Goal: Information Seeking & Learning: Learn about a topic

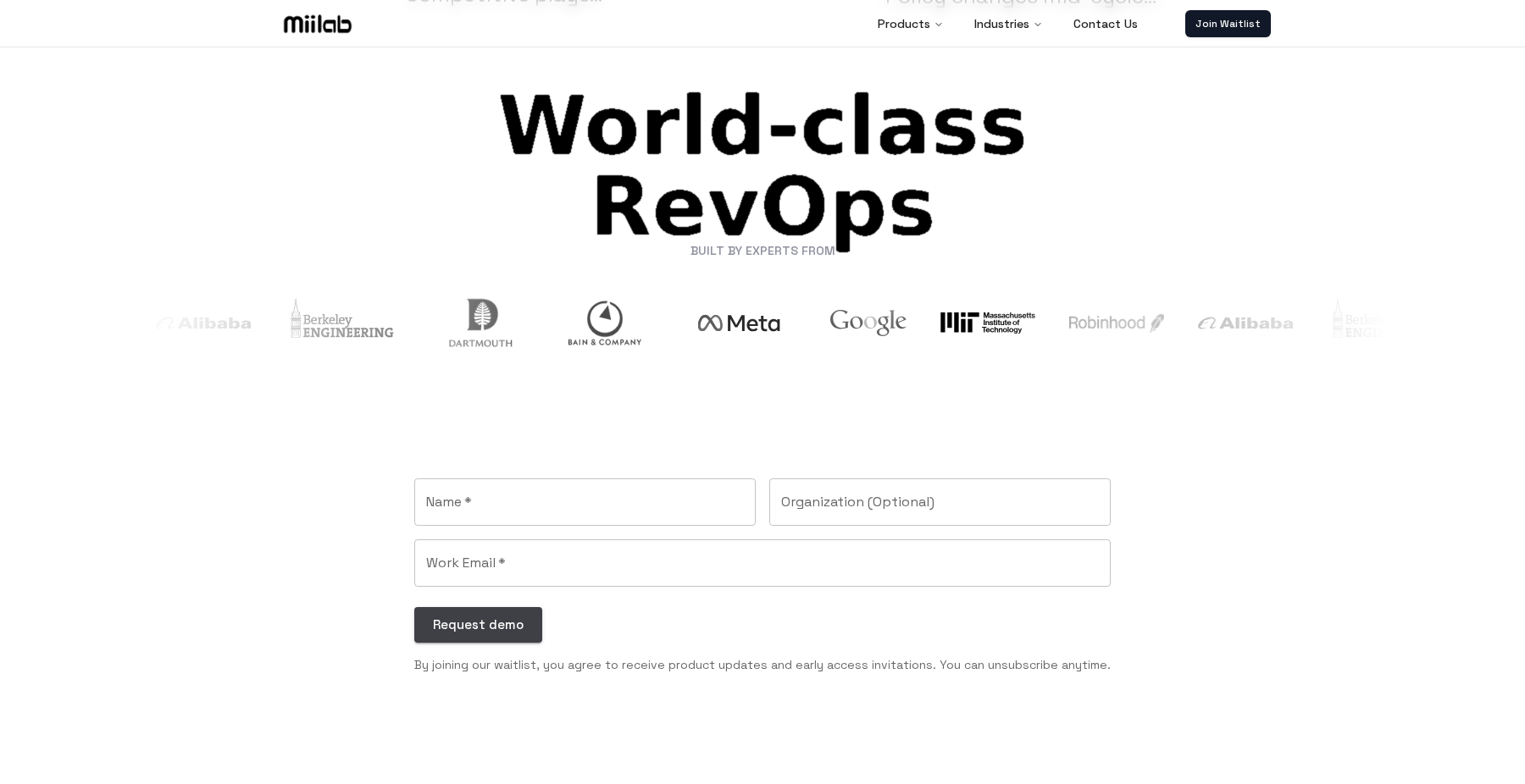
scroll to position [2302, 0]
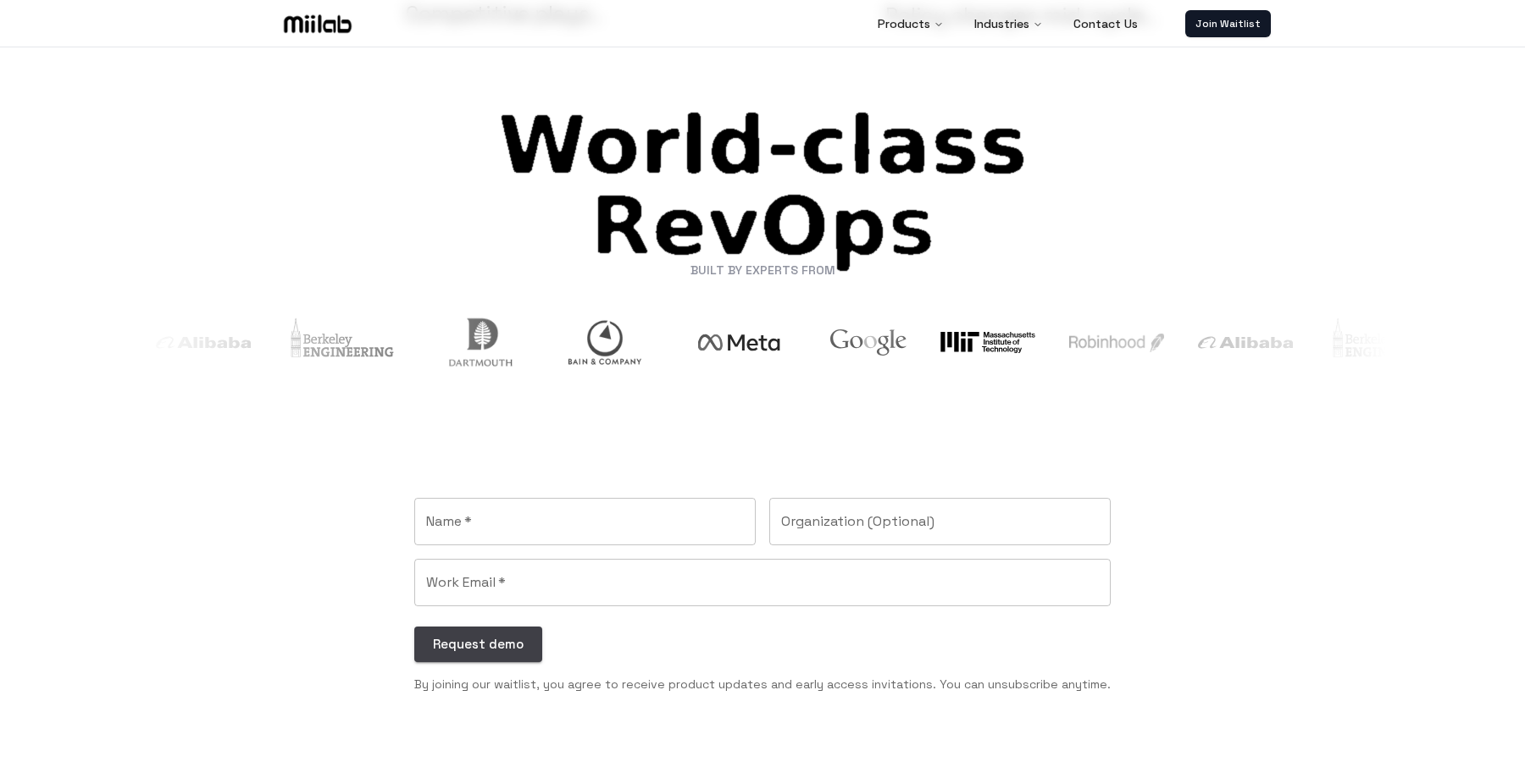
click at [325, 21] on img at bounding box center [317, 23] width 75 height 25
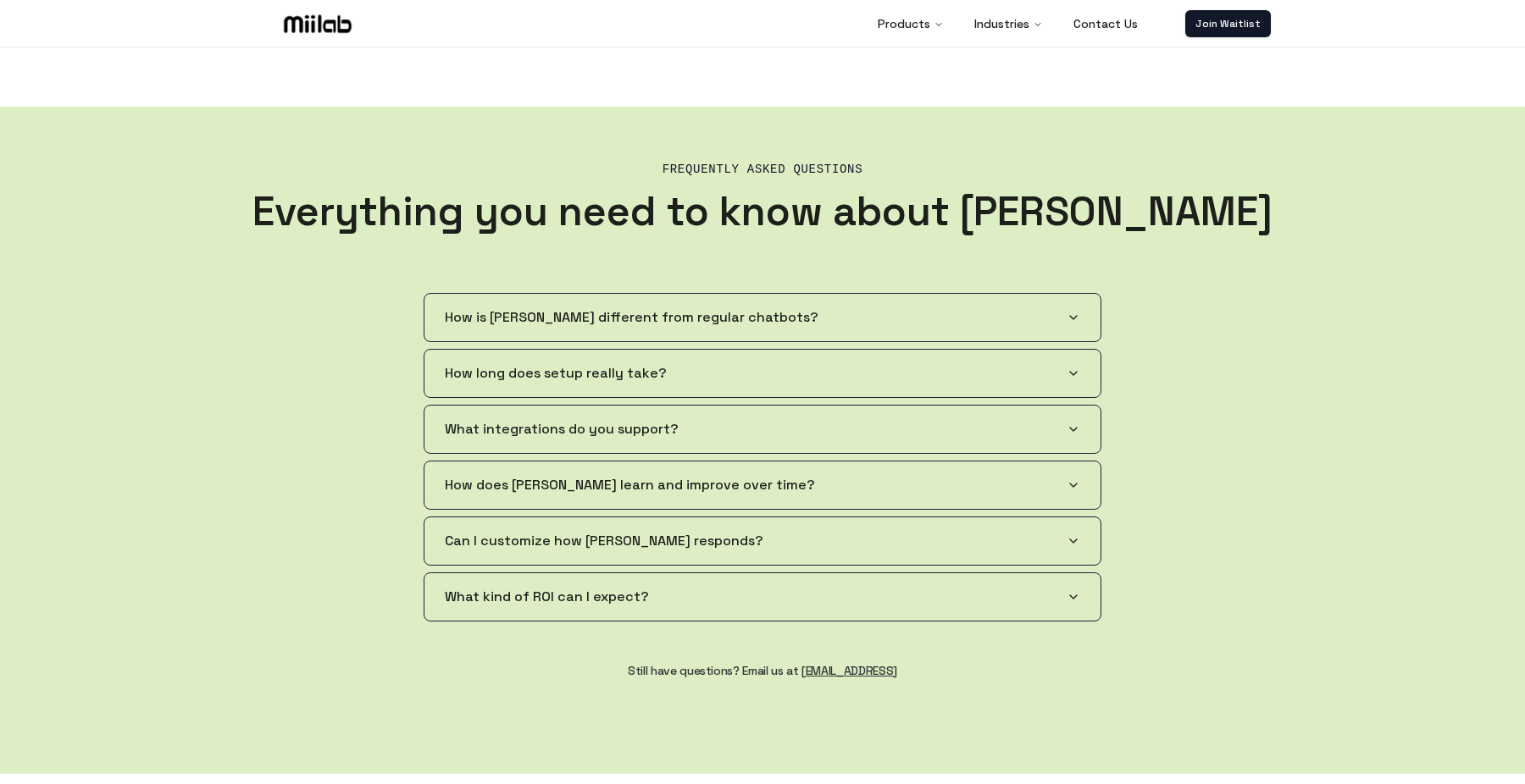
scroll to position [2967, 0]
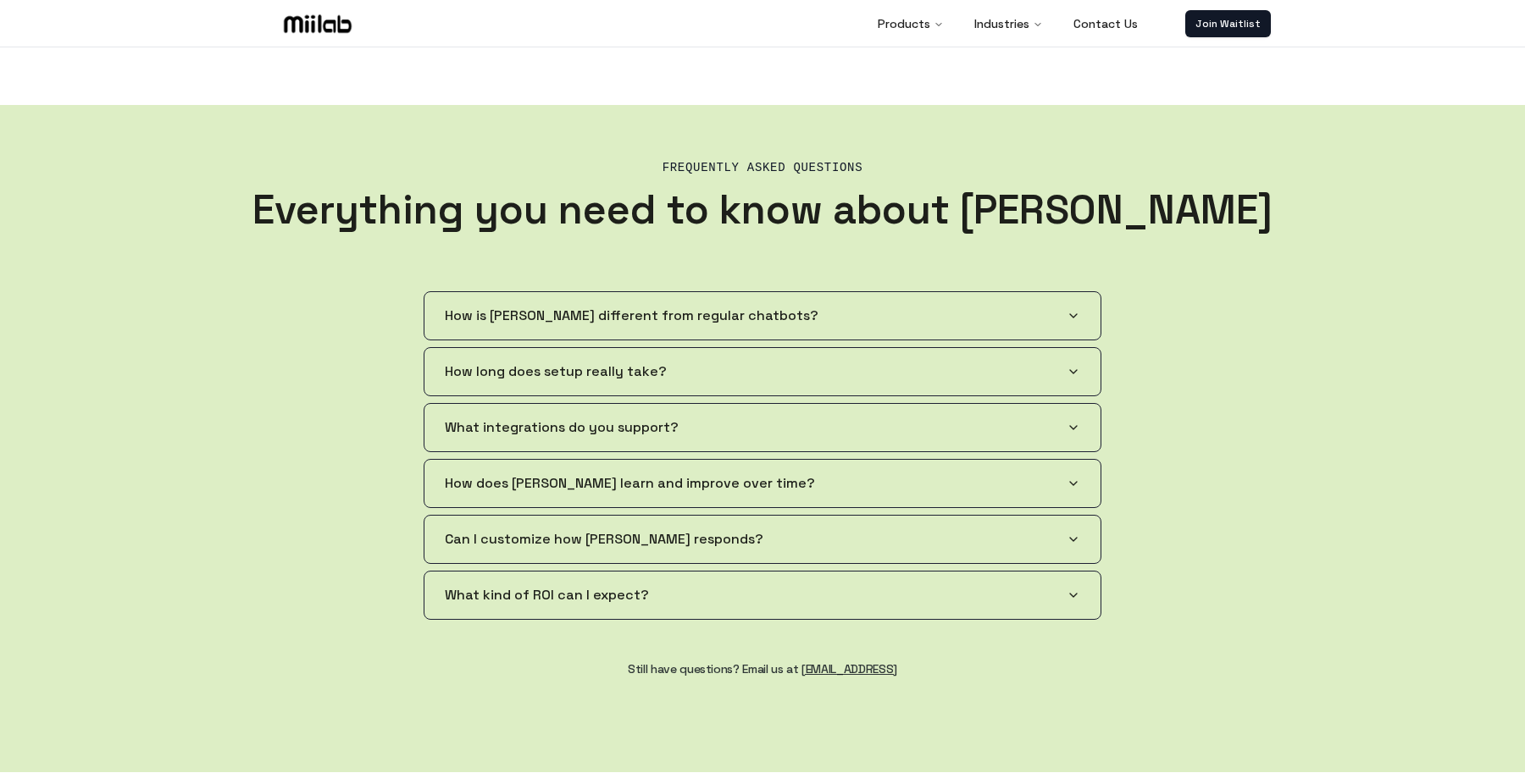
click at [1053, 325] on button "How is [PERSON_NAME] different from regular chatbots?" at bounding box center [762, 315] width 677 height 48
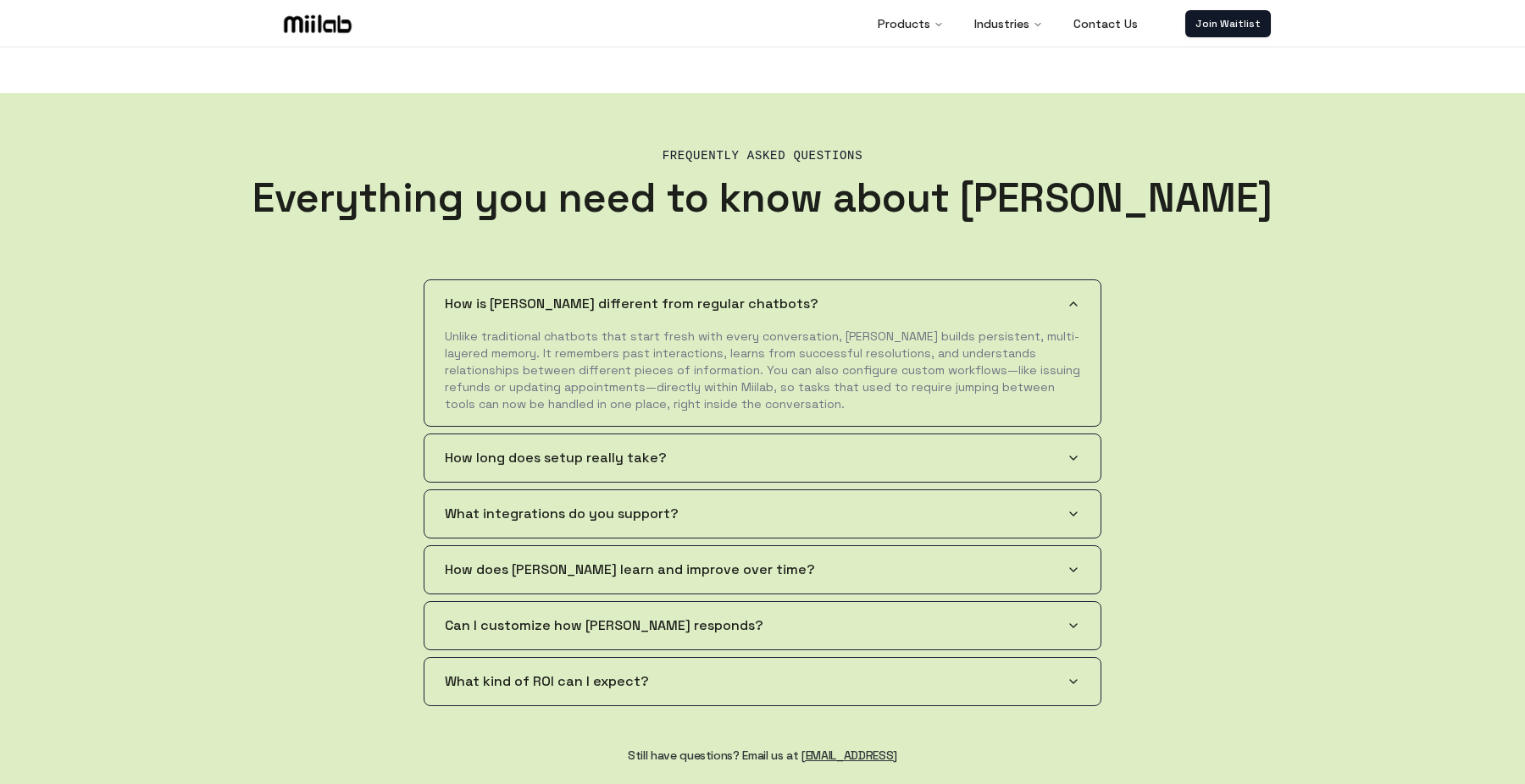
scroll to position [2980, 0]
click at [723, 506] on button "What integrations do you support?" at bounding box center [762, 512] width 677 height 48
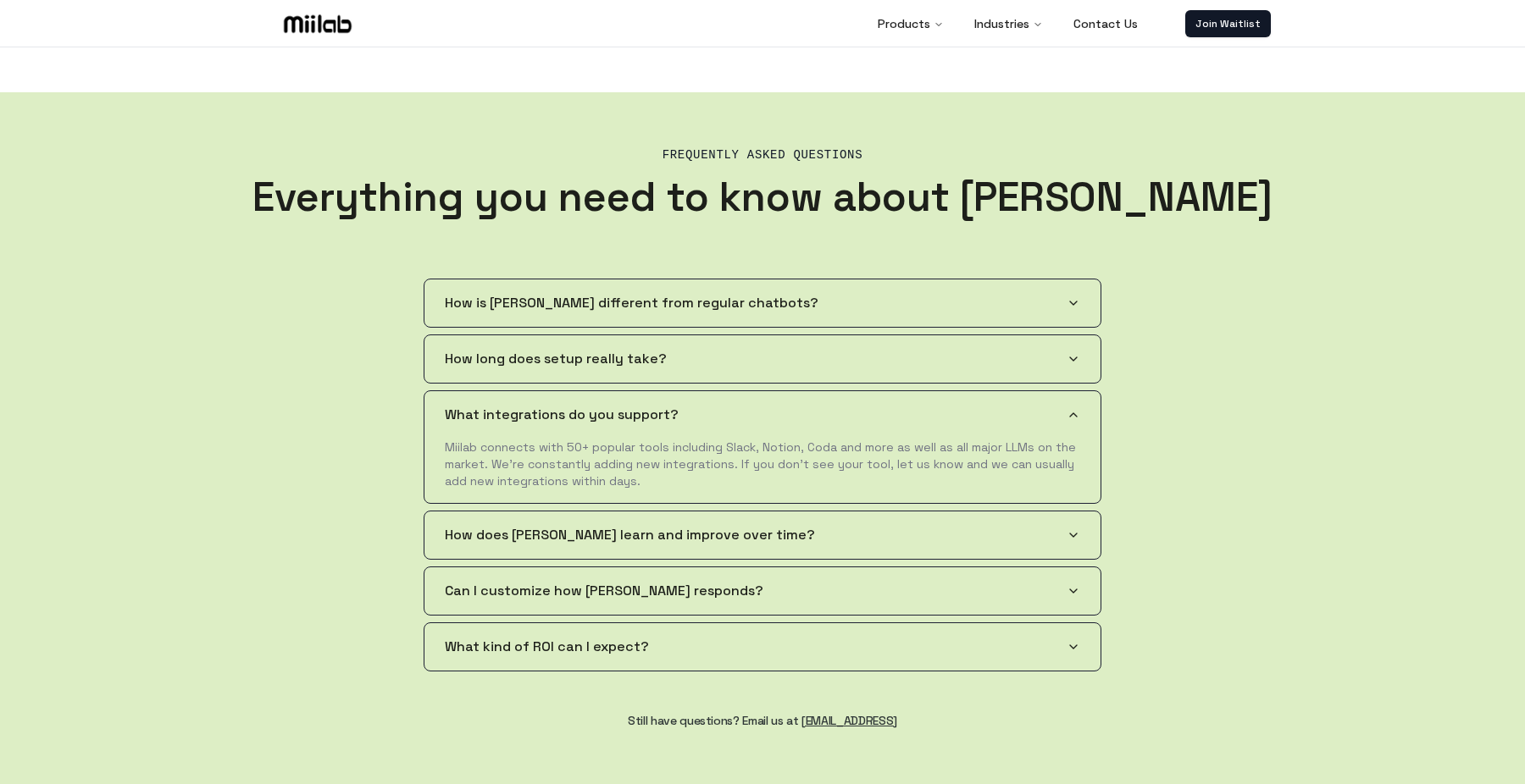
click at [759, 381] on button "How long does setup really take?" at bounding box center [762, 359] width 677 height 48
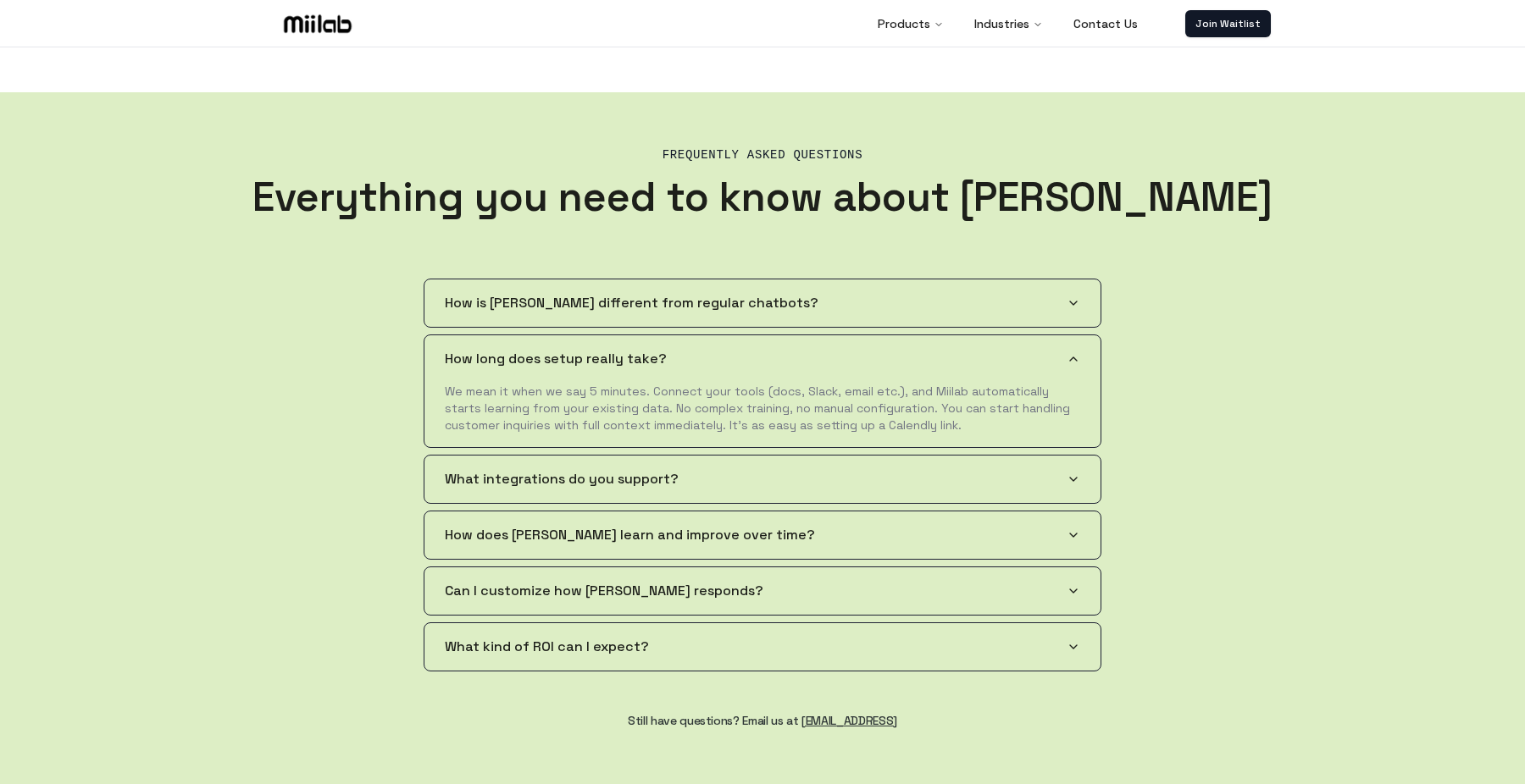
click at [1144, 507] on div "Frequently Asked Questions Everything you need to know about [PERSON_NAME] How …" at bounding box center [762, 458] width 1084 height 732
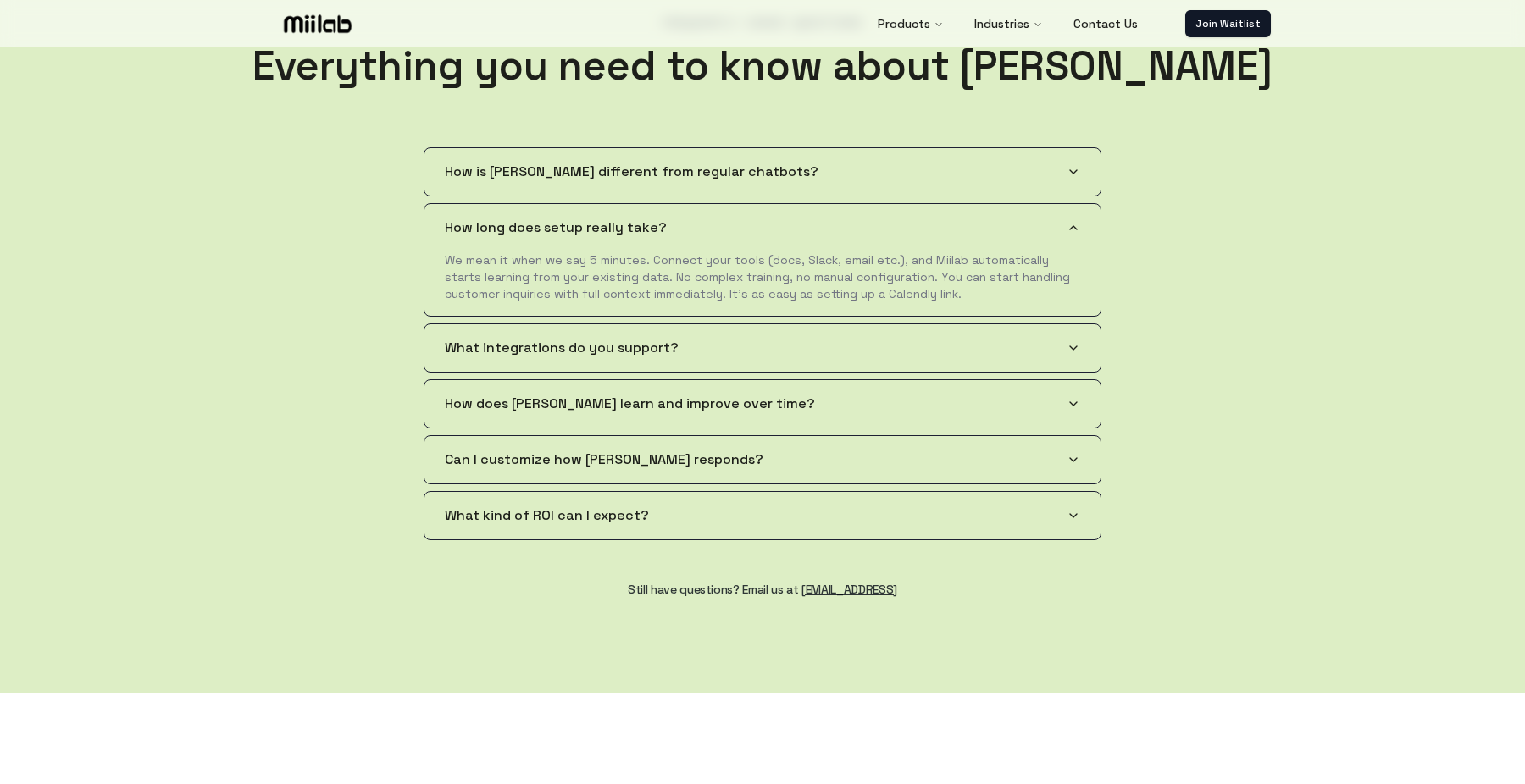
scroll to position [3114, 0]
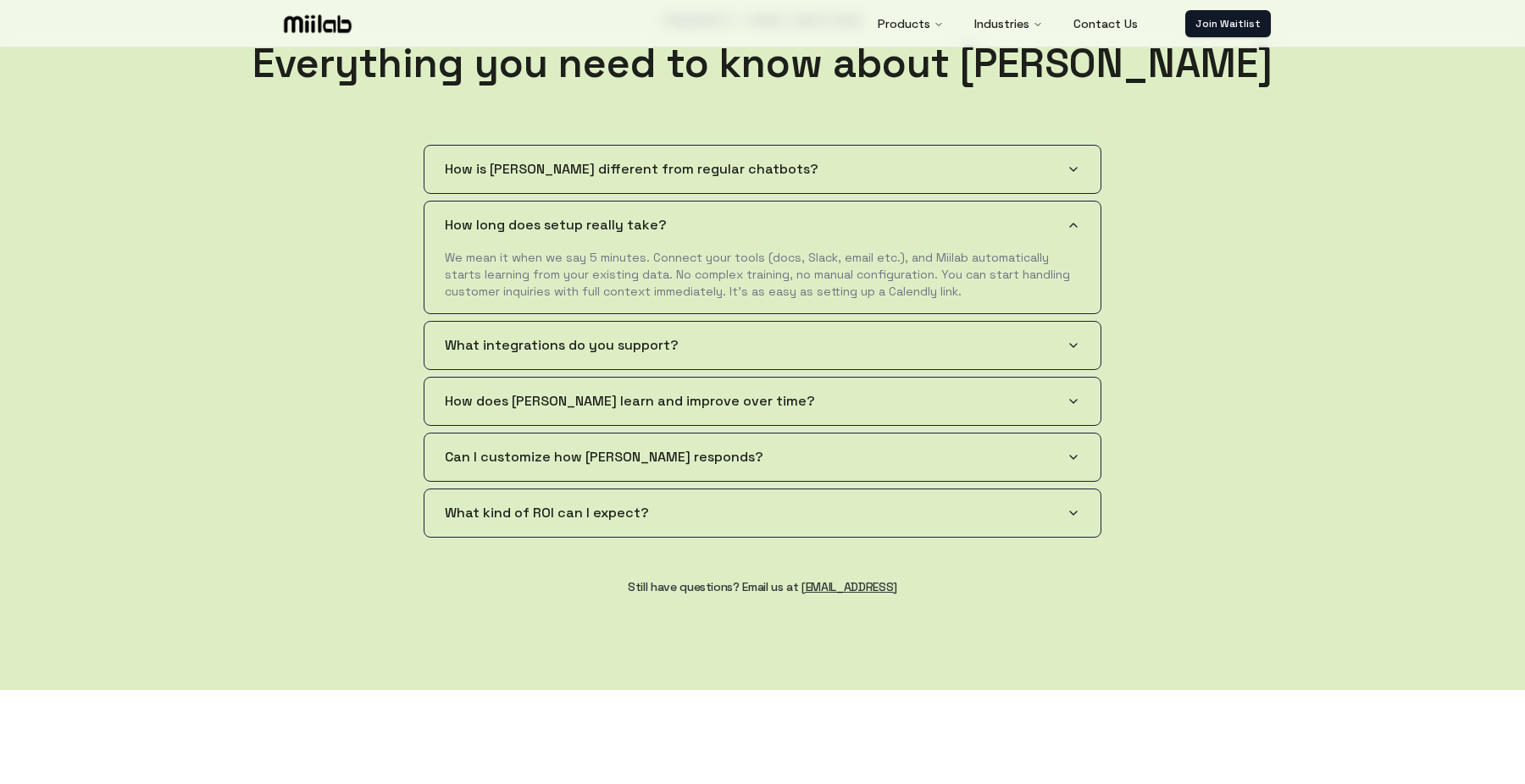
click at [1000, 416] on button "How does [PERSON_NAME] learn and improve over time?" at bounding box center [762, 401] width 677 height 48
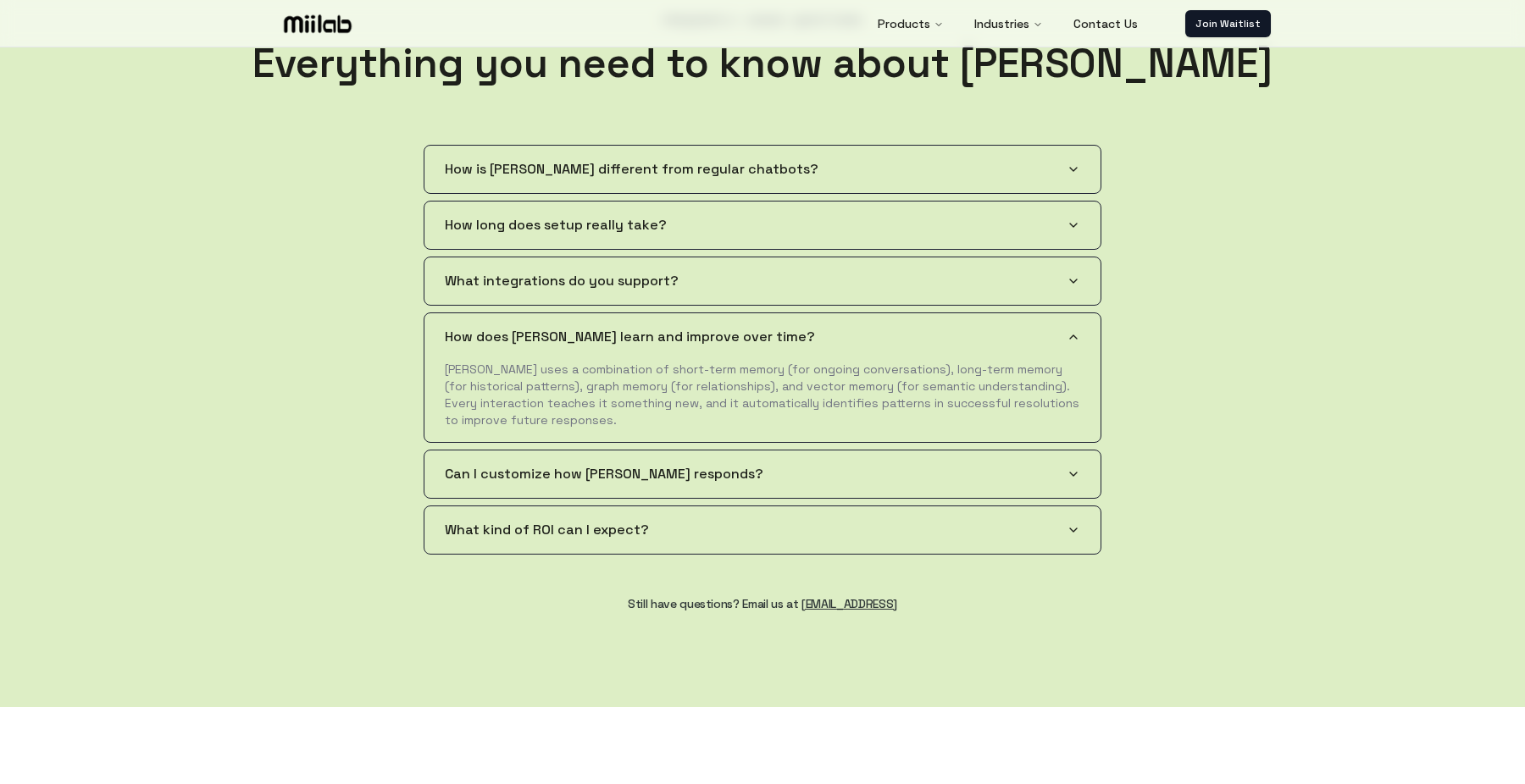
click at [989, 466] on button "Can I customize how [PERSON_NAME] responds?" at bounding box center [762, 474] width 677 height 48
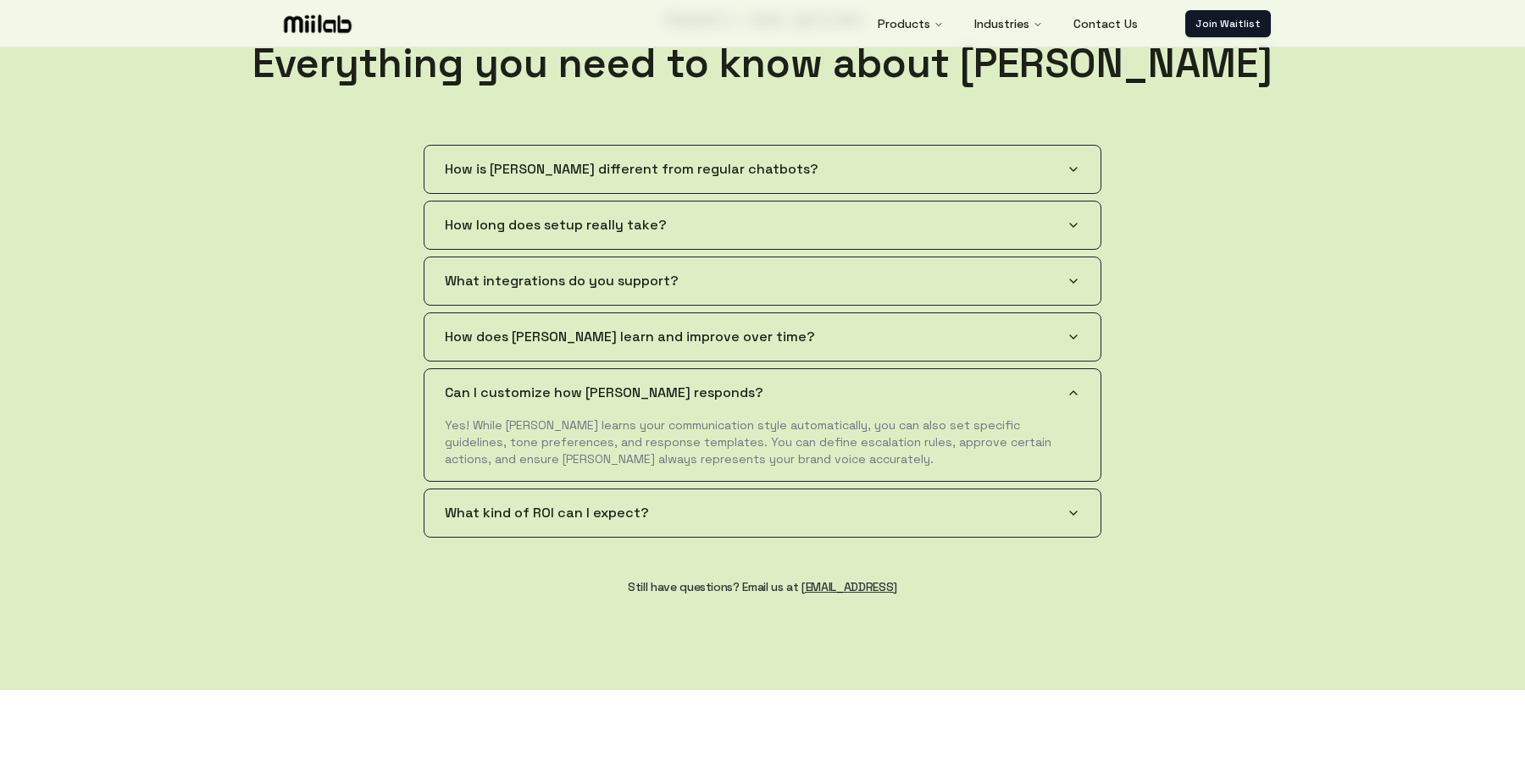
click at [993, 347] on button "How does [PERSON_NAME] learn and improve over time?" at bounding box center [762, 337] width 677 height 48
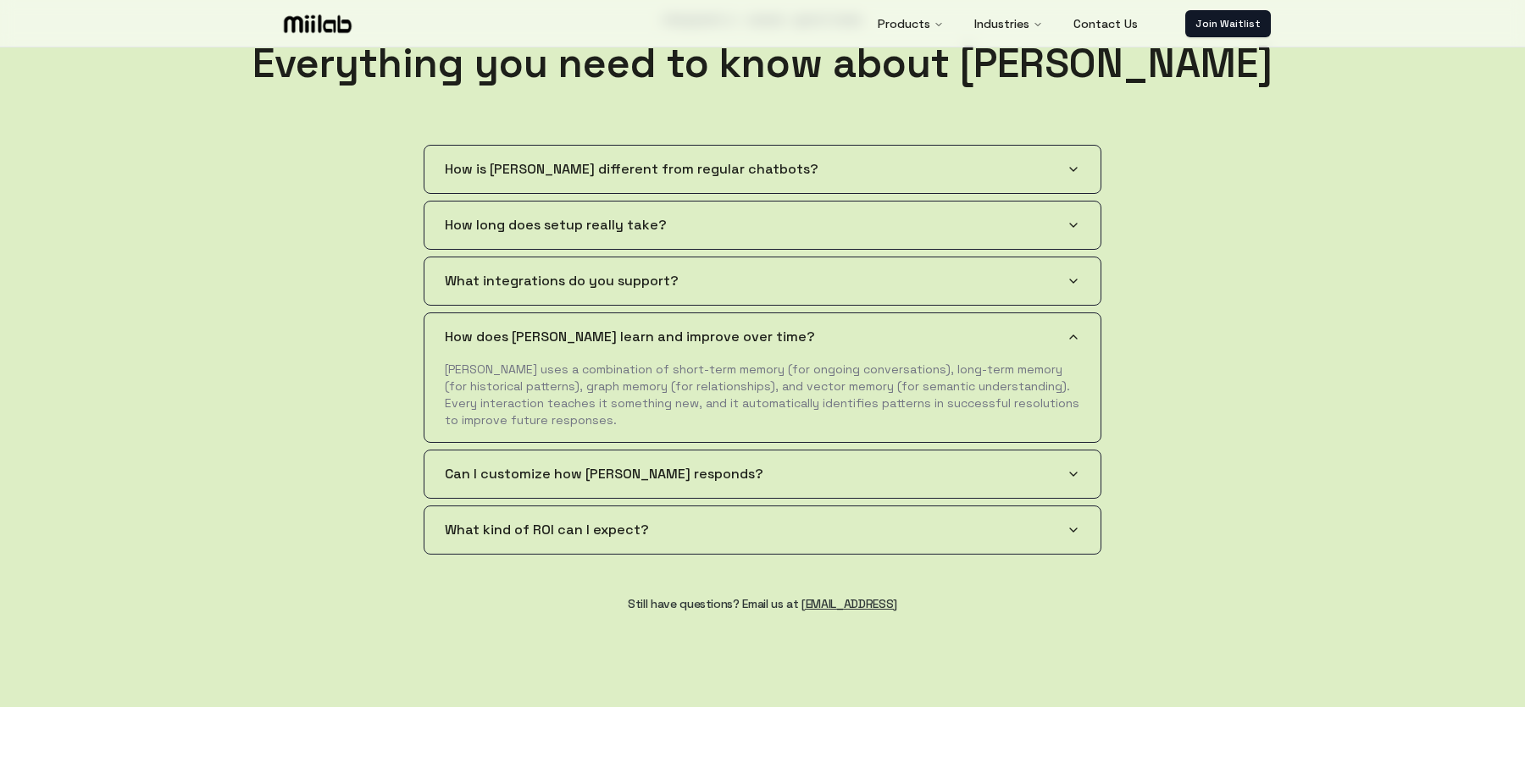
scroll to position [3137, 0]
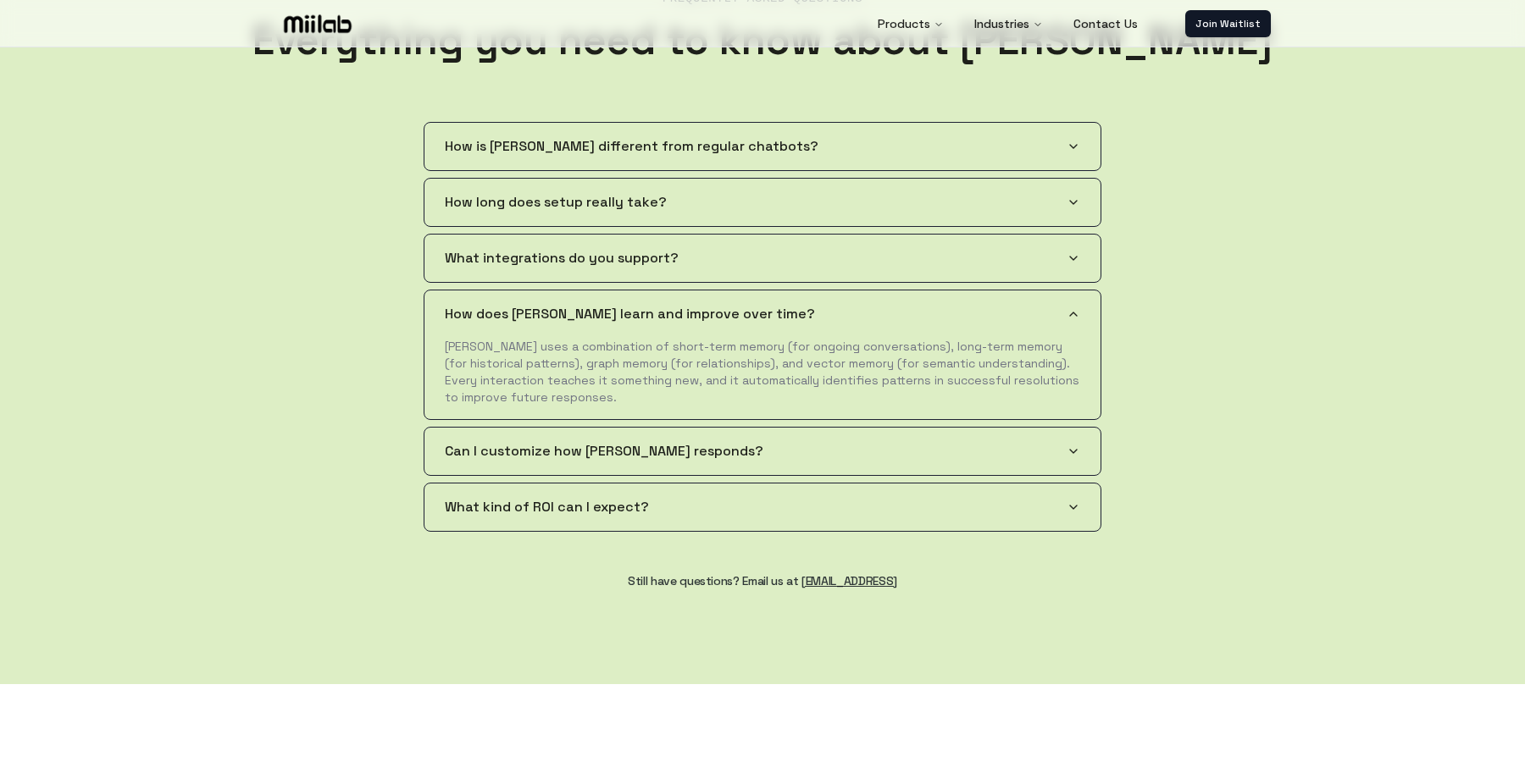
click at [925, 513] on button "What kind of ROI can I expect?" at bounding box center [762, 506] width 677 height 48
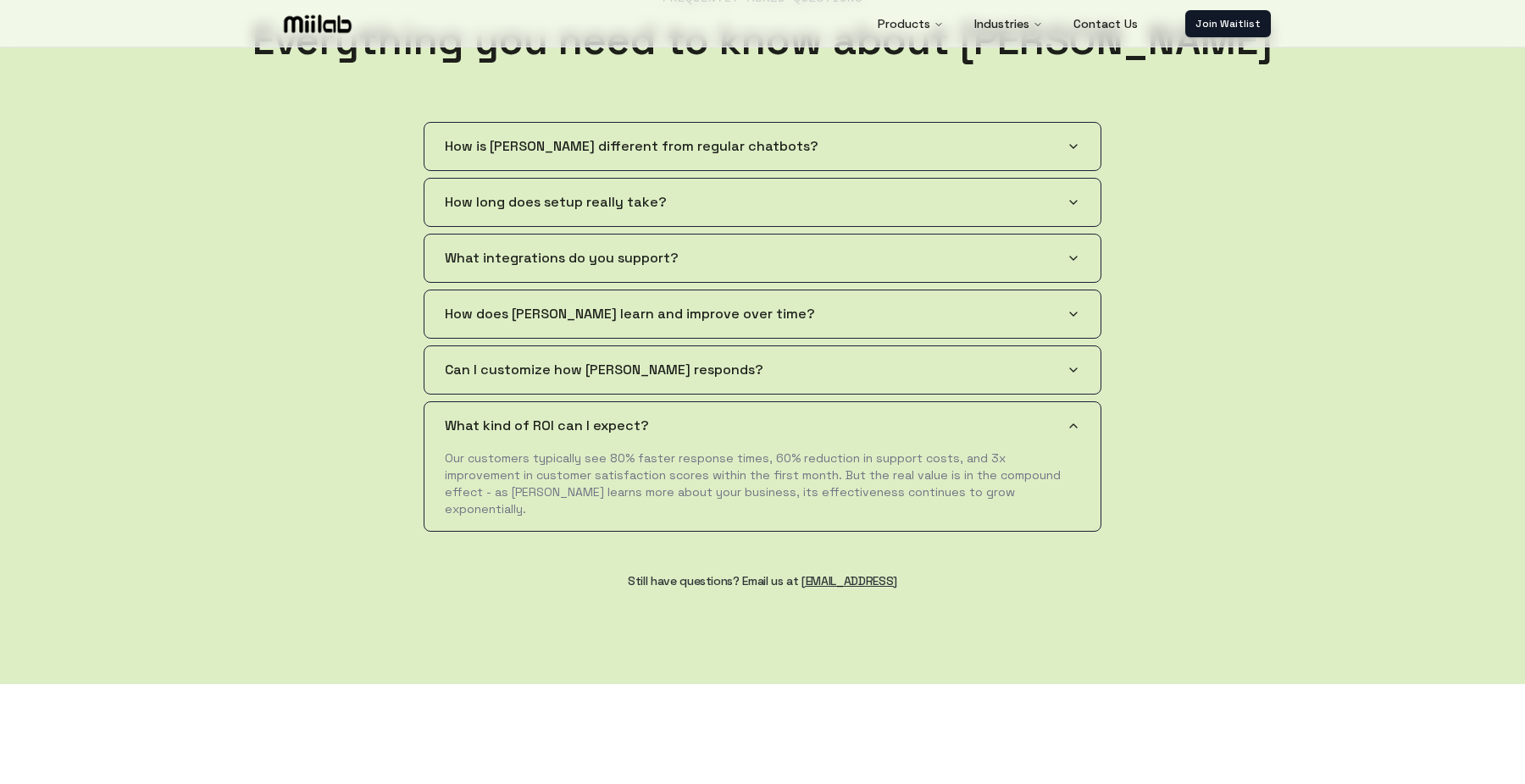
click at [1289, 339] on div "Frequently Asked Questions Everything you need to know about [PERSON_NAME] How …" at bounding box center [762, 310] width 1084 height 749
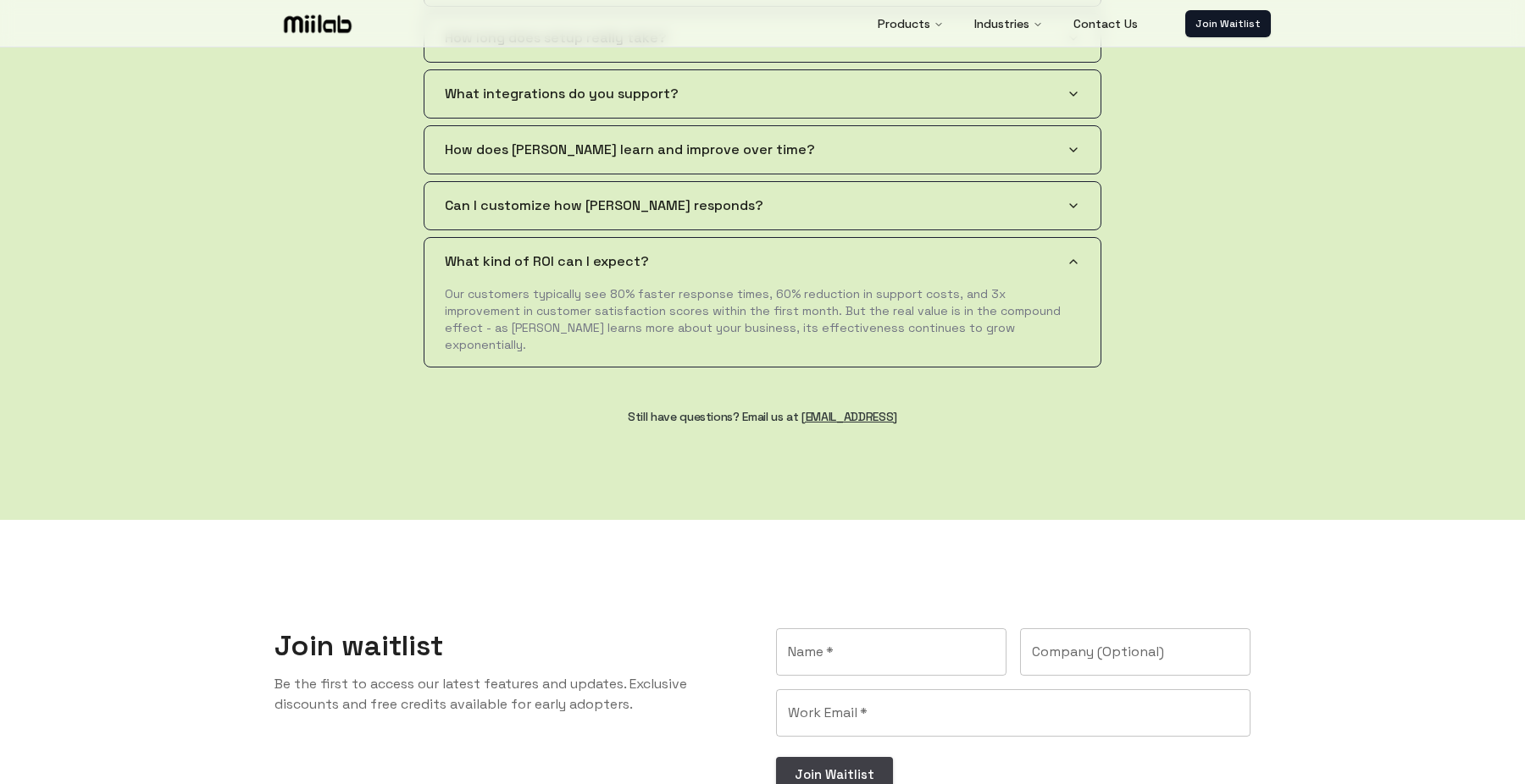
scroll to position [3095, 0]
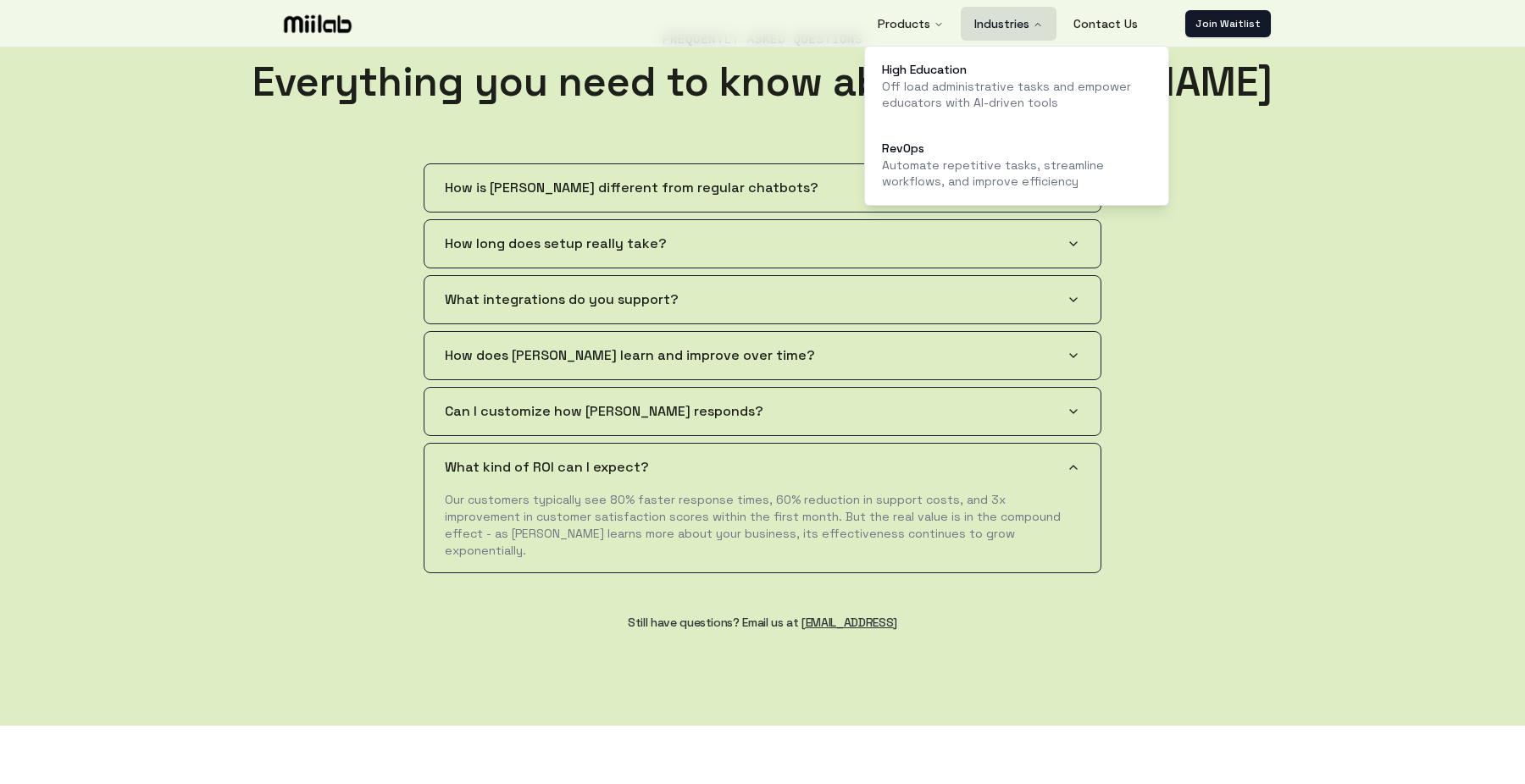
click at [1024, 11] on button "Industries" at bounding box center [1009, 23] width 96 height 34
